Goal: Navigation & Orientation: Find specific page/section

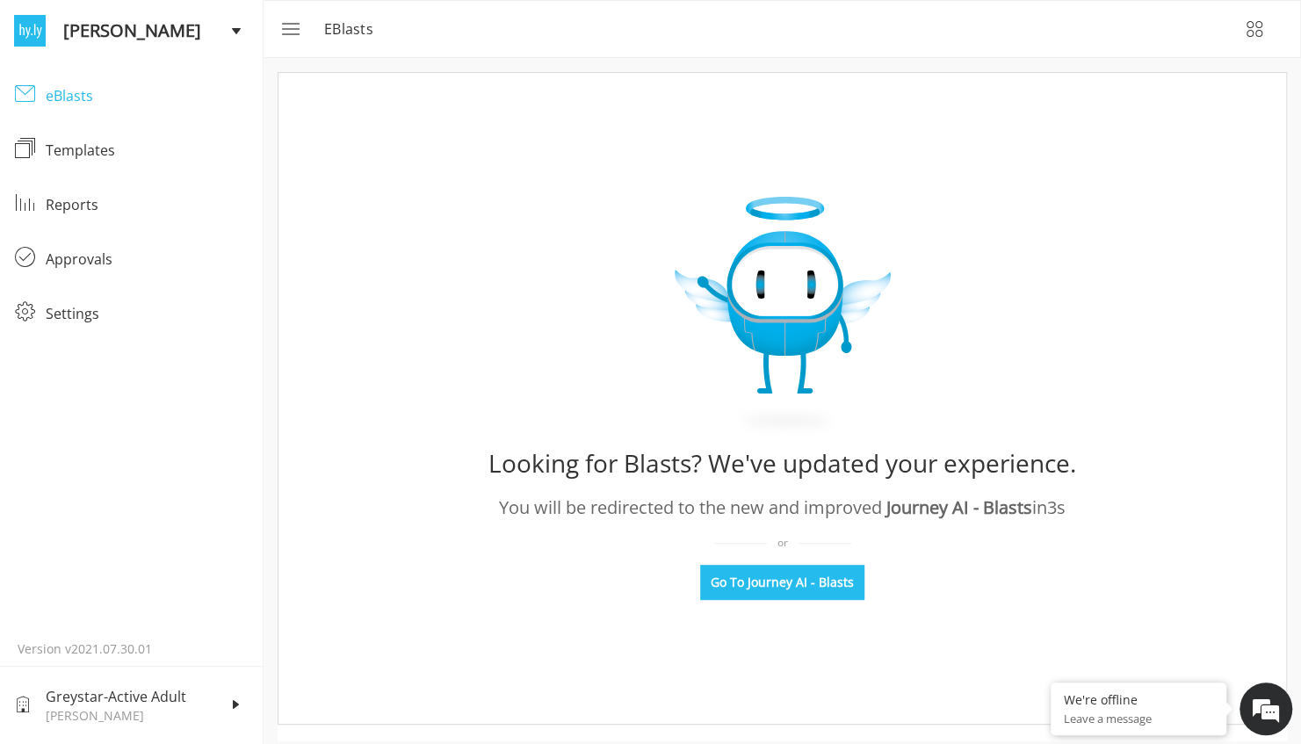
click at [45, 100] on div "eBlasts" at bounding box center [30, 94] width 32 height 23
click at [85, 93] on div "eBlasts" at bounding box center [147, 95] width 203 height 21
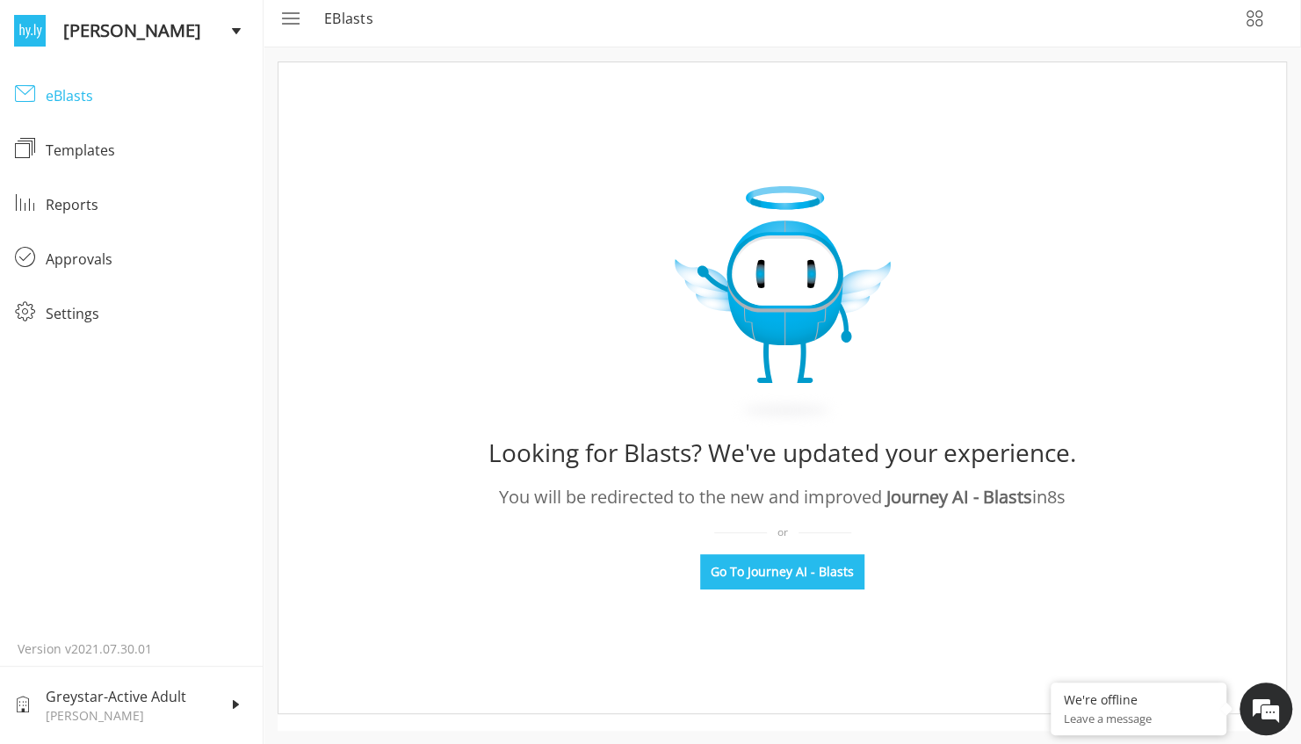
click at [81, 98] on div "eBlasts" at bounding box center [147, 95] width 203 height 21
click at [70, 92] on div "eBlasts" at bounding box center [147, 95] width 203 height 21
click at [74, 90] on div "eBlasts" at bounding box center [147, 95] width 203 height 21
click at [72, 95] on div "eBlasts" at bounding box center [147, 95] width 203 height 21
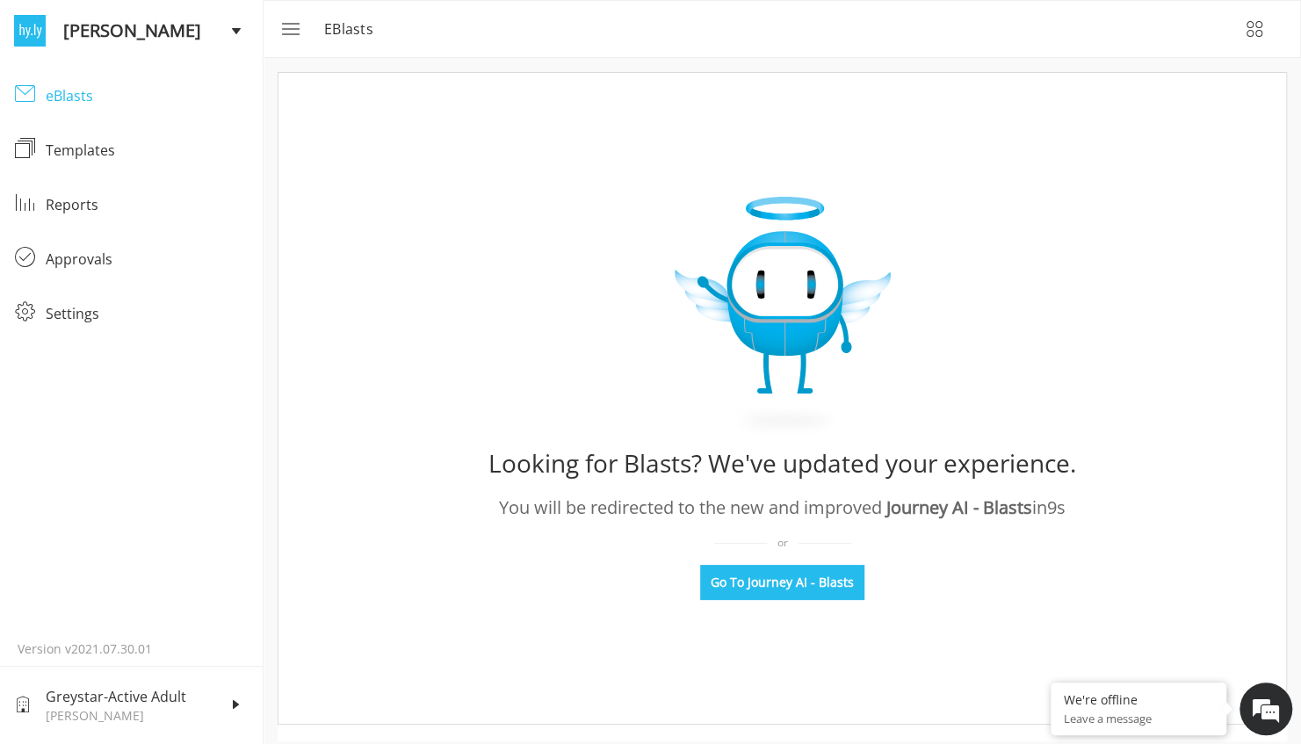
click at [85, 88] on div "eBlasts" at bounding box center [147, 95] width 203 height 21
click at [69, 95] on div "eBlasts" at bounding box center [147, 95] width 203 height 21
click at [45, 105] on div "eBlasts" at bounding box center [30, 94] width 32 height 23
click at [61, 97] on div "eBlasts" at bounding box center [147, 95] width 203 height 21
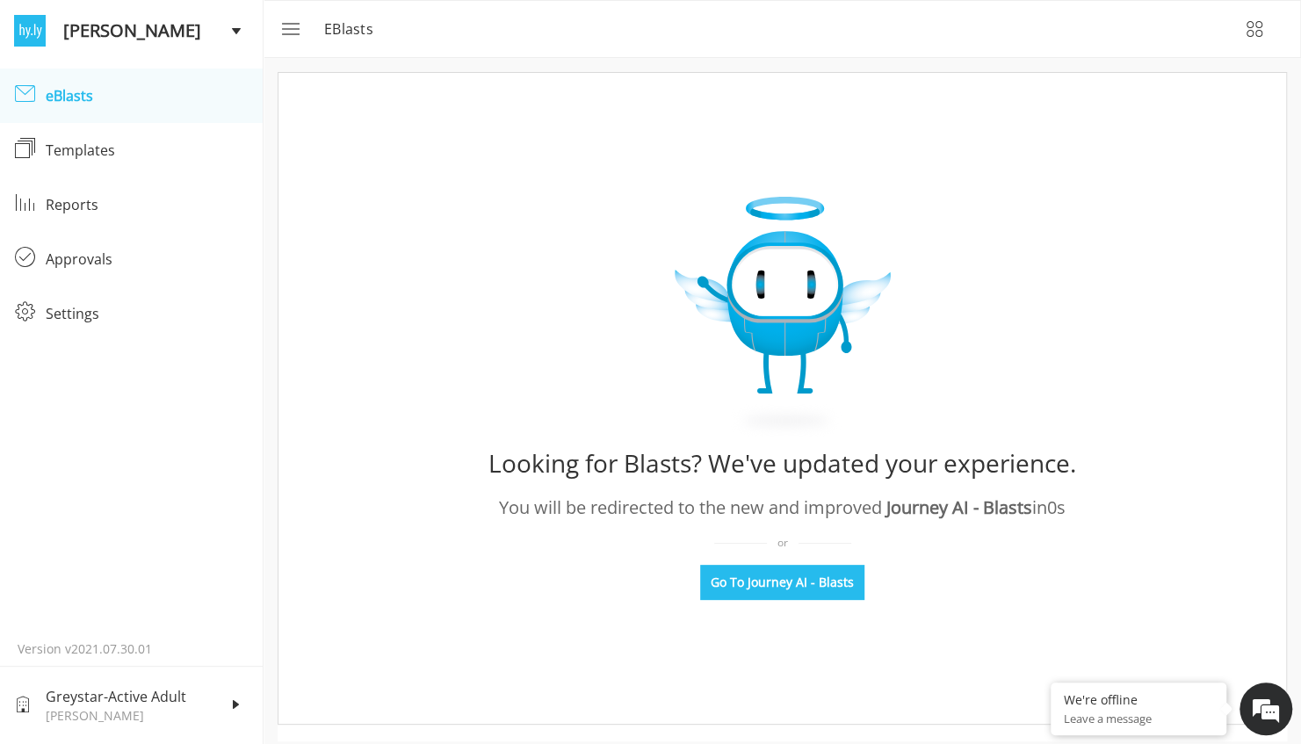
click at [61, 97] on div "eBlasts" at bounding box center [147, 95] width 203 height 21
